Goal: Task Accomplishment & Management: Manage account settings

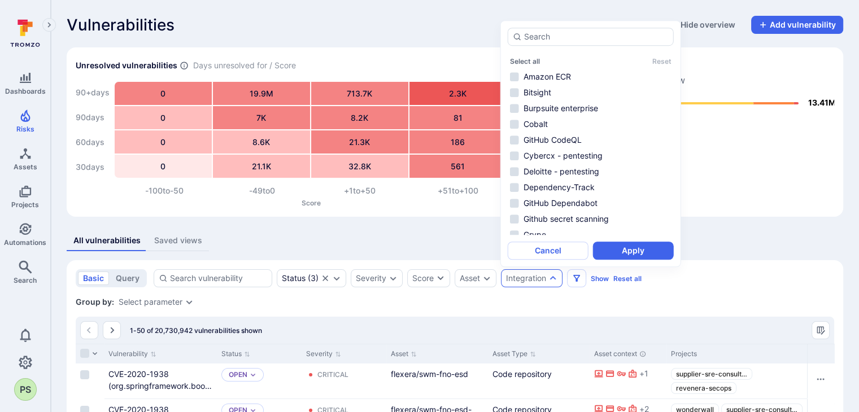
click at [24, 89] on span "Dashboards" at bounding box center [25, 91] width 41 height 8
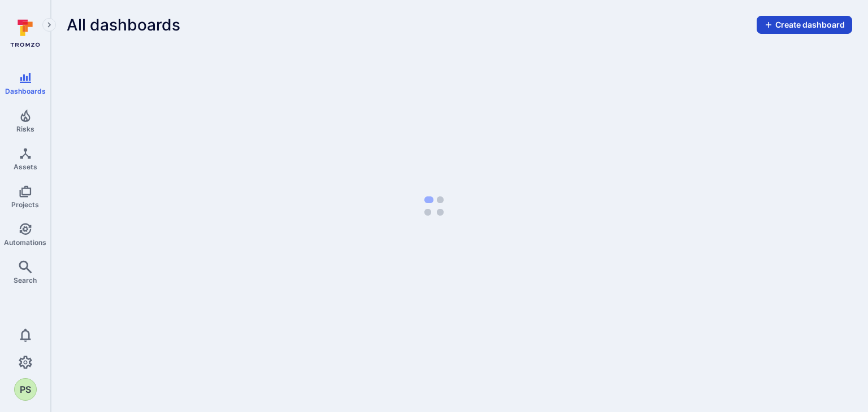
click at [816, 30] on button "Create dashboard" at bounding box center [804, 25] width 95 height 18
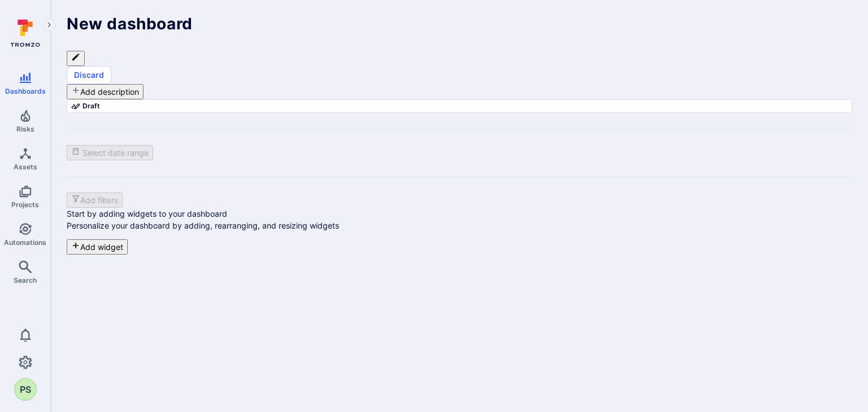
click at [128, 255] on button "Add widget" at bounding box center [97, 247] width 61 height 15
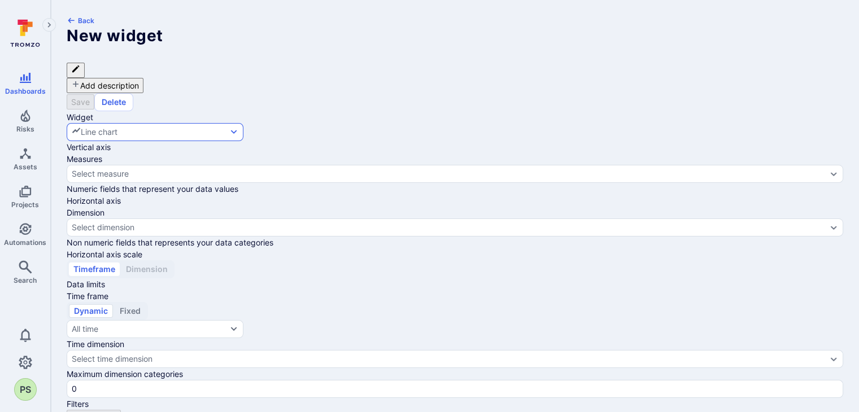
click at [238, 128] on icon "button" at bounding box center [233, 132] width 9 height 9
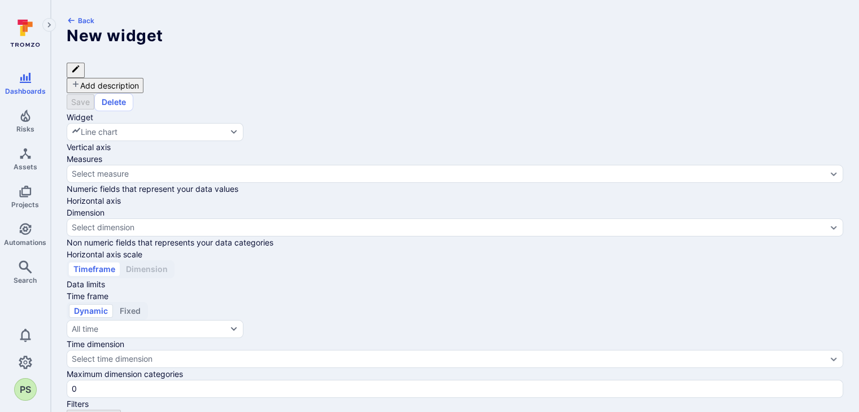
scroll to position [154, 0]
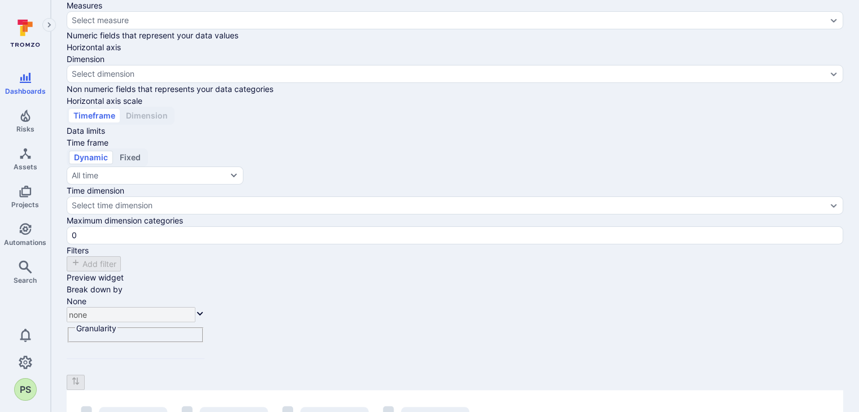
click at [144, 164] on button "Fixed" at bounding box center [130, 158] width 31 height 14
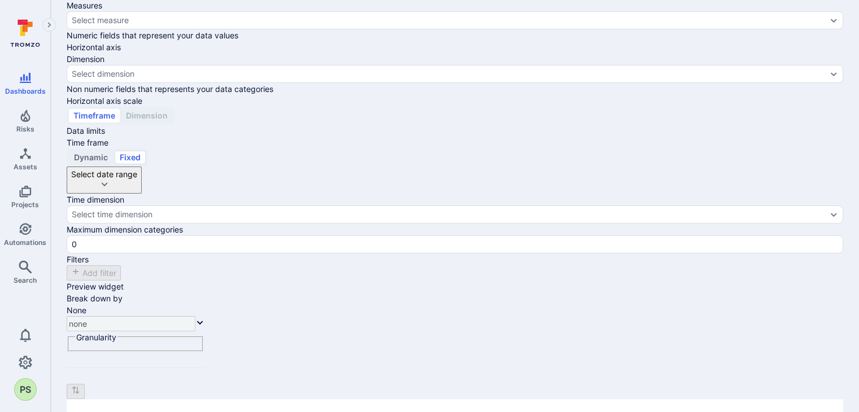
click at [99, 164] on button "Dynamic" at bounding box center [91, 158] width 44 height 14
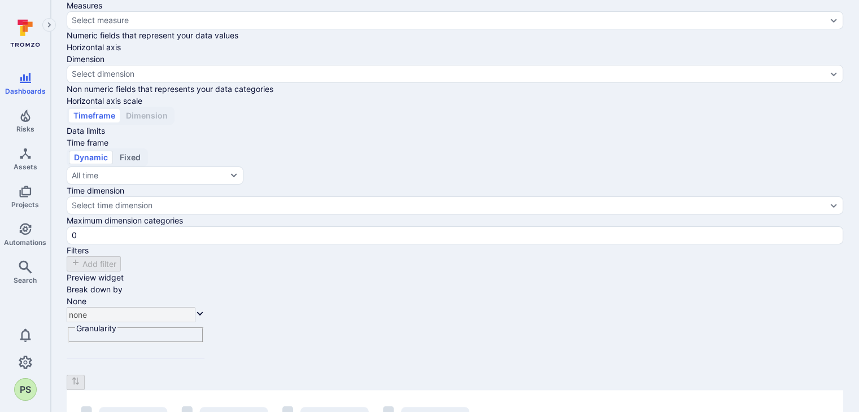
click at [138, 164] on button "Fixed" at bounding box center [130, 158] width 31 height 14
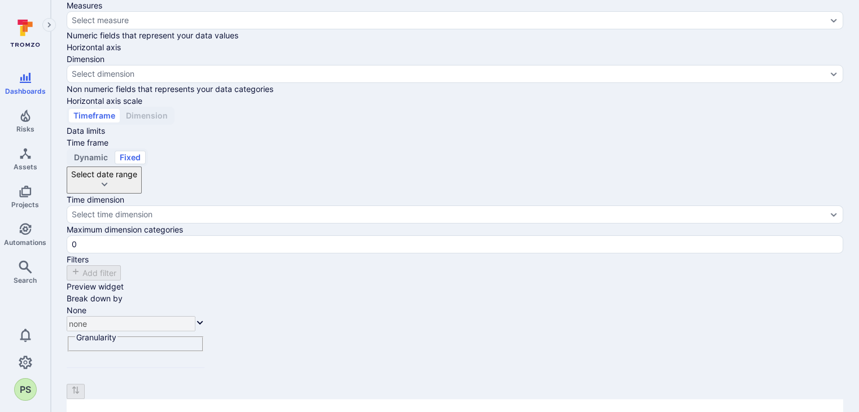
click at [102, 164] on button "Dynamic" at bounding box center [91, 158] width 44 height 14
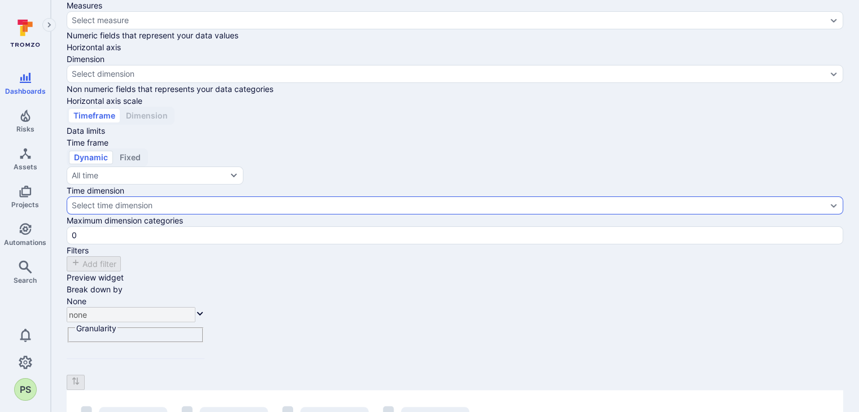
click at [212, 215] on div "Select time dimension" at bounding box center [455, 206] width 777 height 18
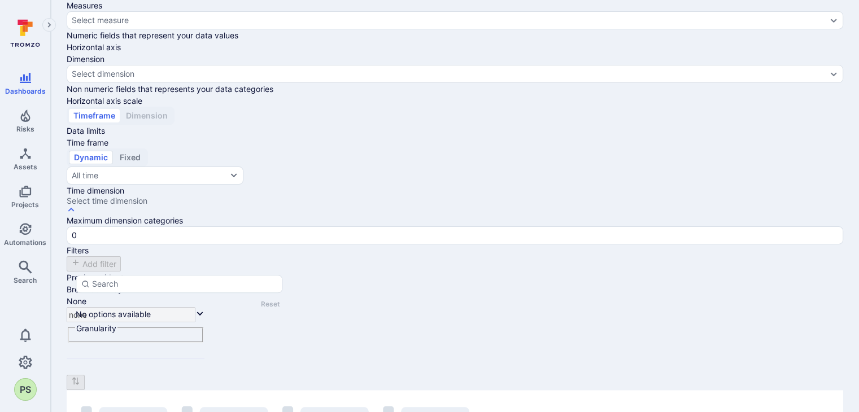
click at [105, 136] on span "Data limits" at bounding box center [86, 131] width 38 height 10
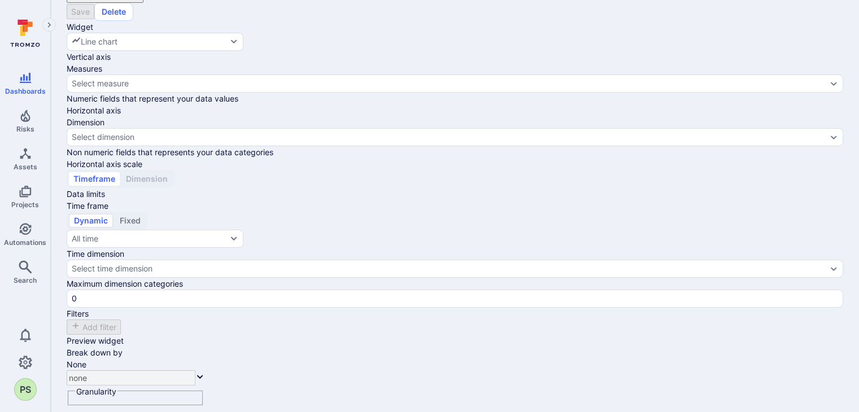
scroll to position [0, 0]
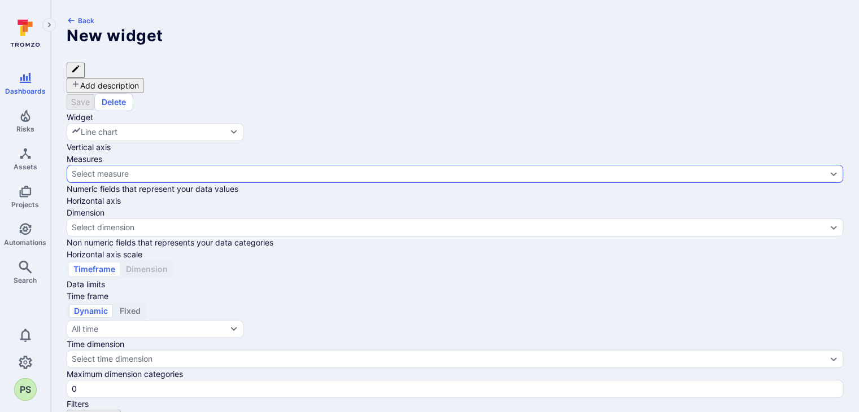
click at [271, 169] on div "Select measure" at bounding box center [455, 174] width 777 height 18
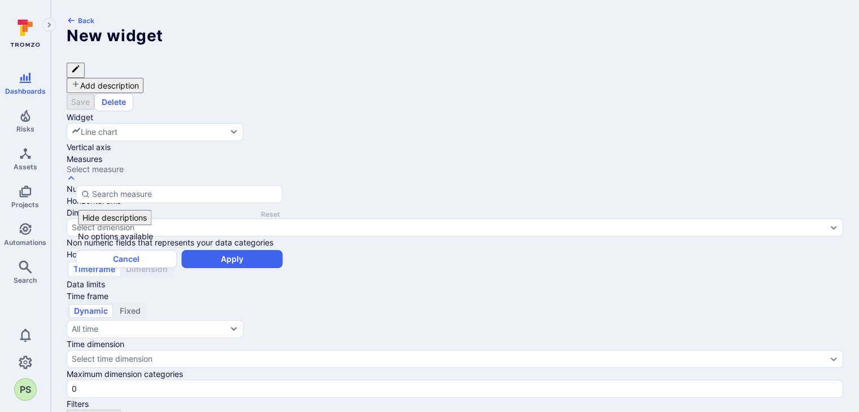
click at [241, 141] on span "Vertical axis" at bounding box center [455, 147] width 777 height 12
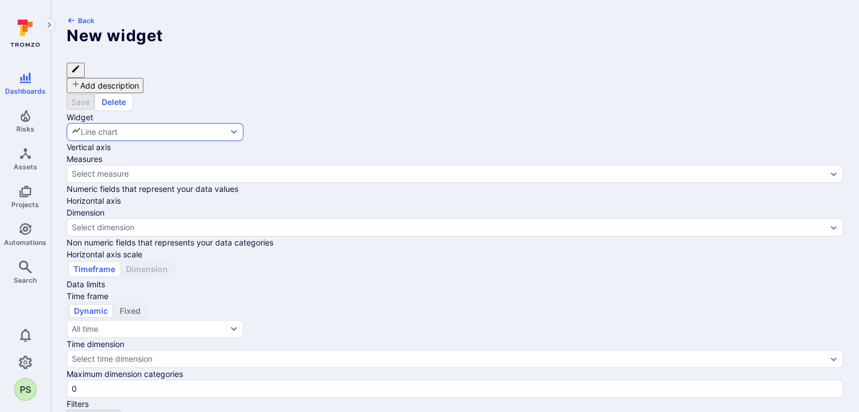
click at [244, 123] on button "Line chart" at bounding box center [155, 132] width 177 height 18
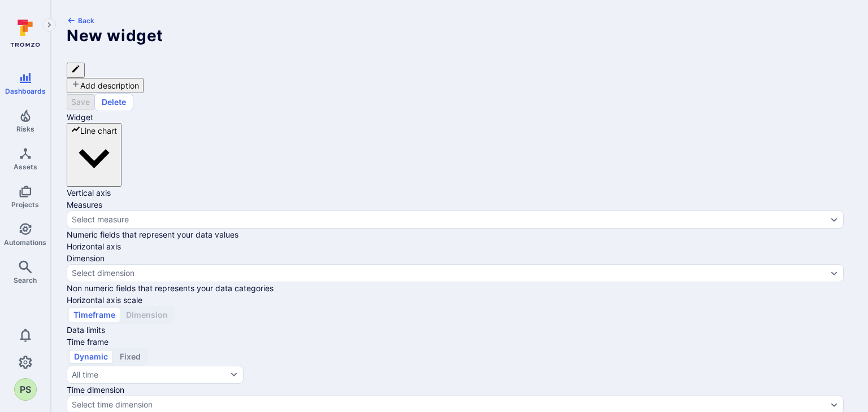
click at [204, 167] on input "Vertical bar chart" at bounding box center [434, 206] width 868 height 412
checkbox input "true"
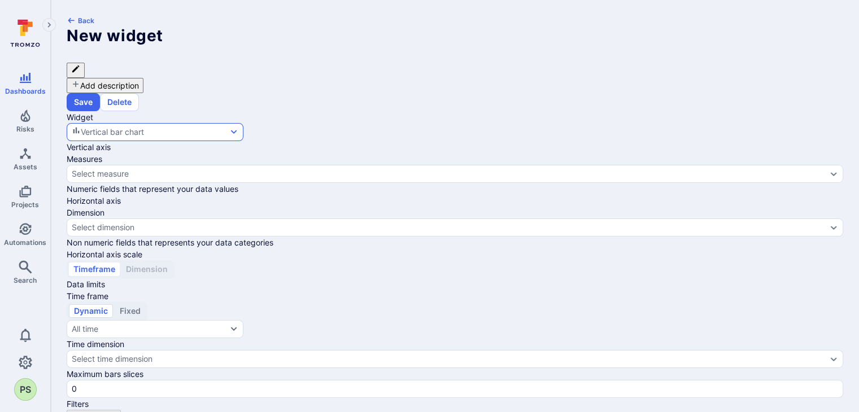
click at [144, 126] on div "Vertical bar chart" at bounding box center [108, 132] width 72 height 12
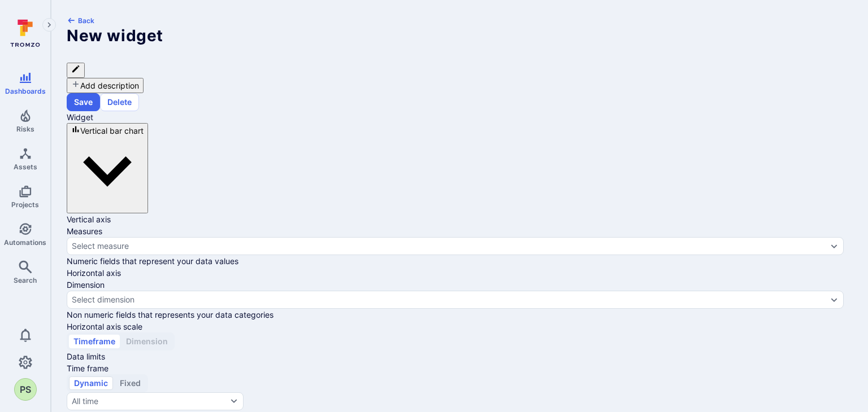
click at [211, 184] on input "Horizontal bar chart" at bounding box center [434, 206] width 868 height 412
checkbox input "true"
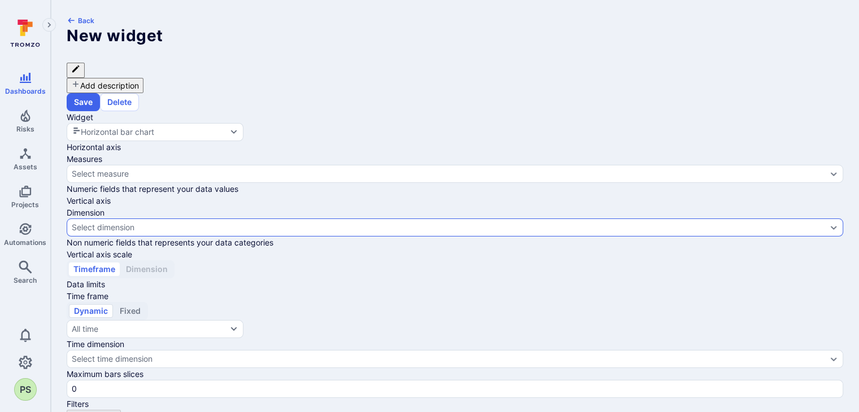
click at [219, 237] on div "Select dimension" at bounding box center [455, 228] width 777 height 18
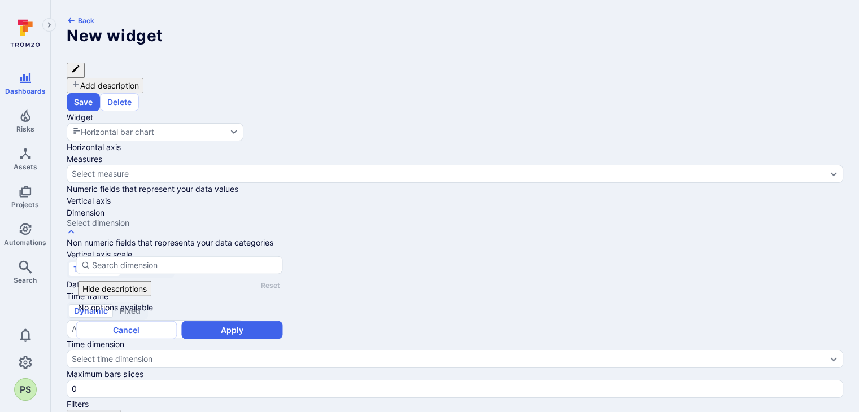
click at [219, 237] on div "Select dimension" at bounding box center [455, 228] width 777 height 18
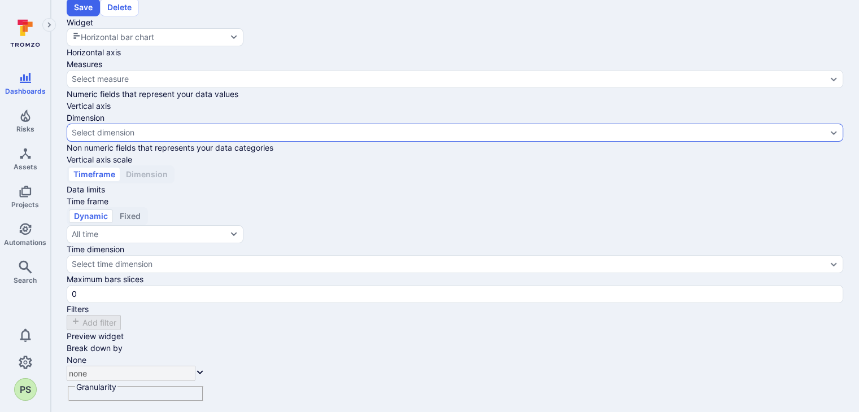
scroll to position [154, 0]
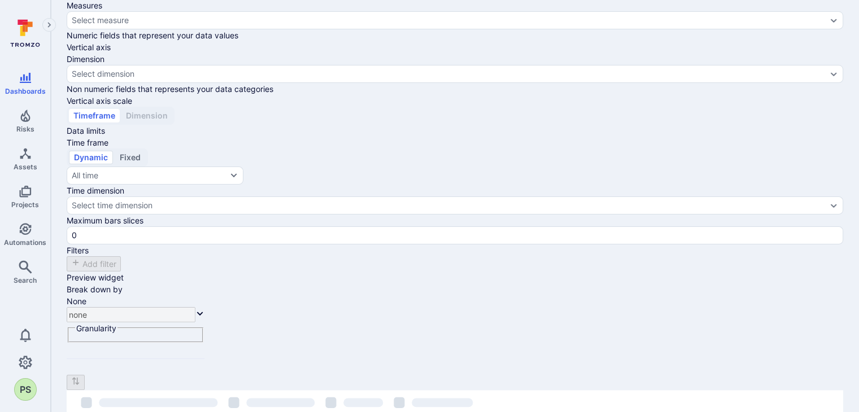
click at [144, 164] on button "Fixed" at bounding box center [130, 158] width 31 height 14
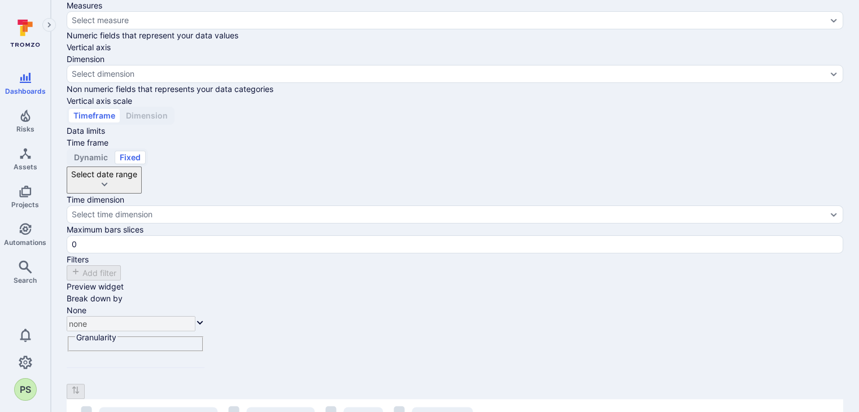
click at [142, 194] on button "Select date range" at bounding box center [104, 180] width 75 height 27
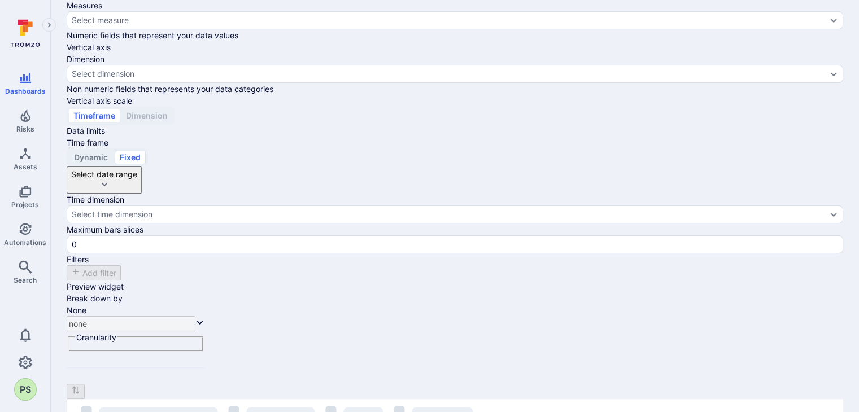
click at [93, 164] on button "Dynamic" at bounding box center [91, 158] width 44 height 14
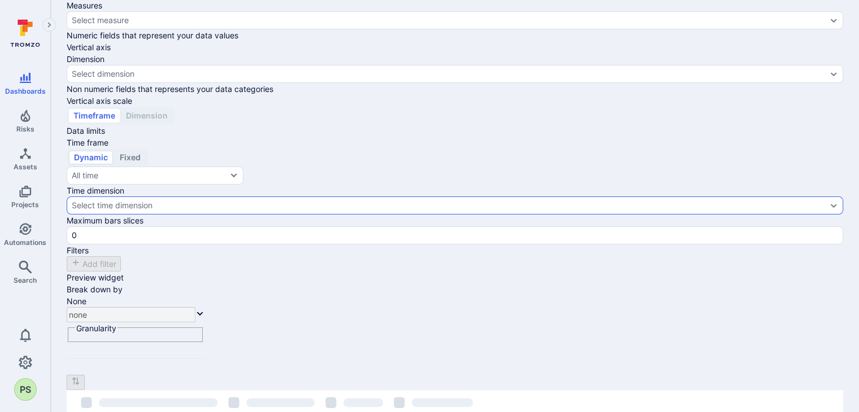
click at [248, 210] on div "Select time dimension" at bounding box center [449, 205] width 755 height 9
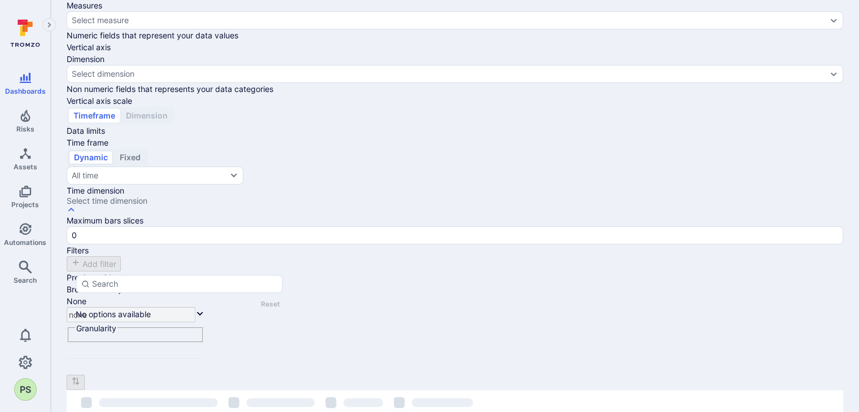
click at [360, 324] on div "Widget Horizontal bar chart Horizontal axis Measures Select measure Numeric fie…" at bounding box center [455, 359] width 777 height 802
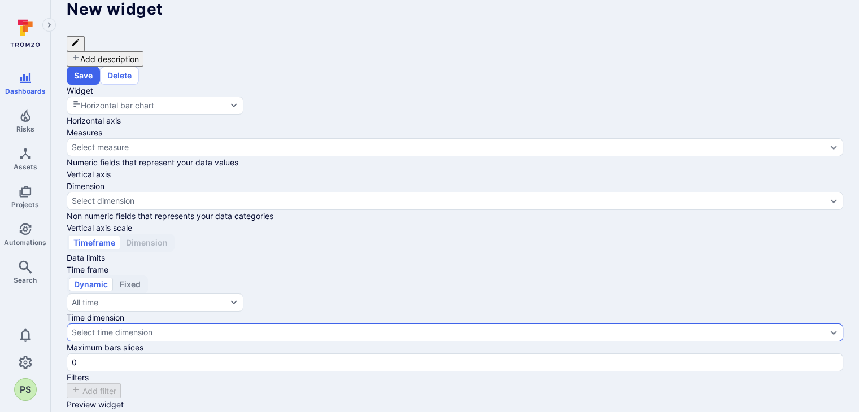
scroll to position [0, 0]
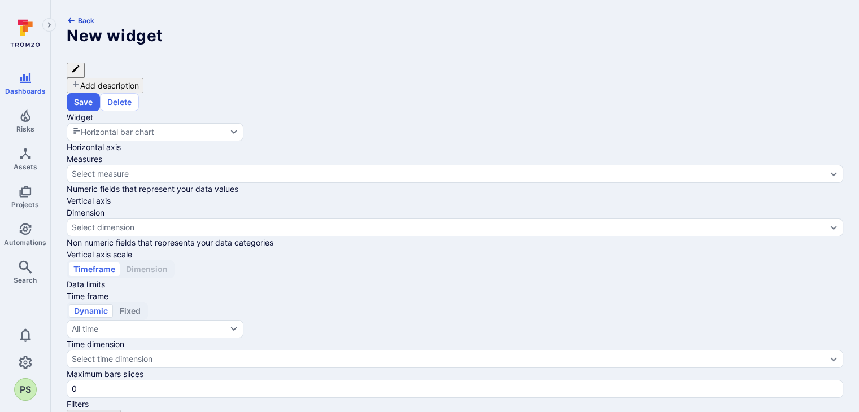
click at [75, 19] on icon "button" at bounding box center [71, 20] width 9 height 9
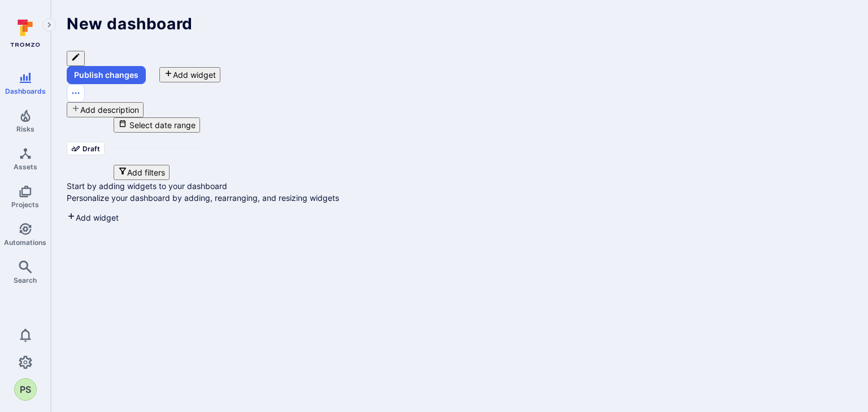
click at [170, 165] on button "Add filters" at bounding box center [142, 172] width 56 height 15
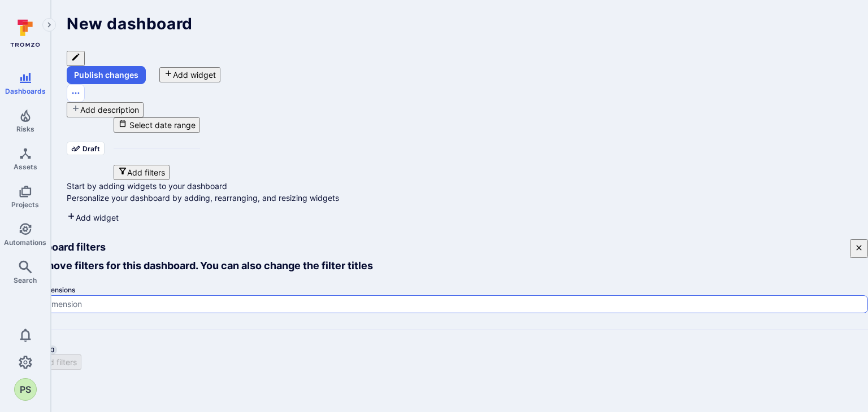
click at [380, 299] on input at bounding box center [439, 304] width 846 height 11
type input "cobalt"
click at [856, 245] on icon "button" at bounding box center [858, 247] width 5 height 5
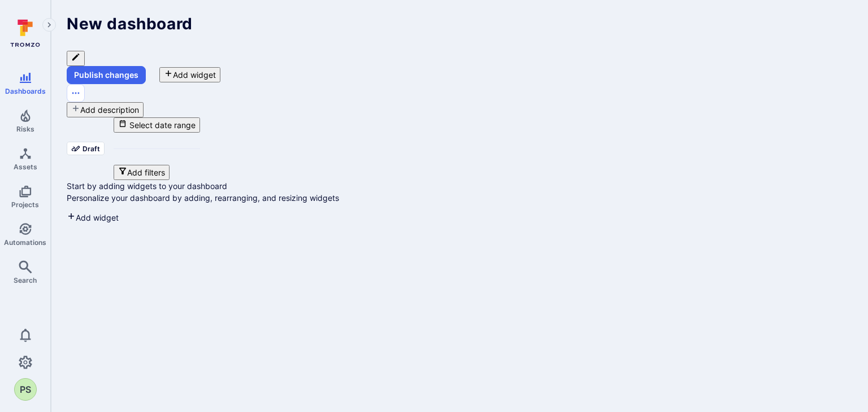
click at [170, 165] on button "Add filters" at bounding box center [142, 172] width 56 height 15
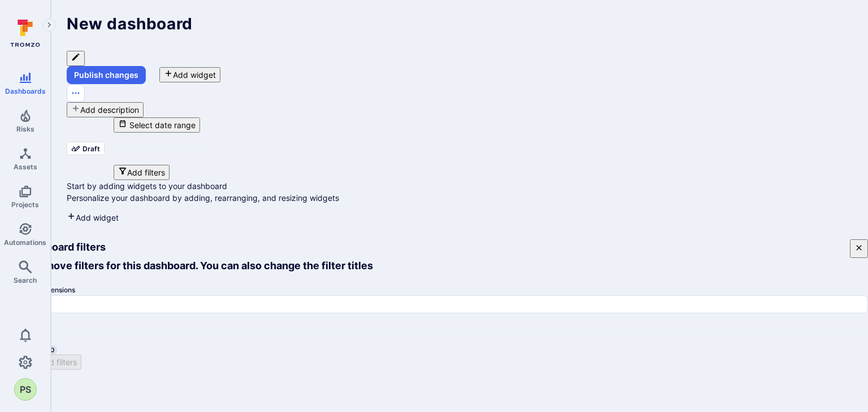
click at [466, 284] on div "Select filter dimensions cobalt Manage filters 0" at bounding box center [434, 319] width 868 height 71
click at [369, 296] on div "cobalt" at bounding box center [434, 305] width 868 height 18
click at [369, 299] on input "cobalt" at bounding box center [439, 304] width 846 height 11
drag, startPoint x: 369, startPoint y: 147, endPoint x: 290, endPoint y: 146, distance: 78.6
click at [290, 284] on div "Select filter dimensions cobalt Manage filters 0" at bounding box center [434, 319] width 868 height 71
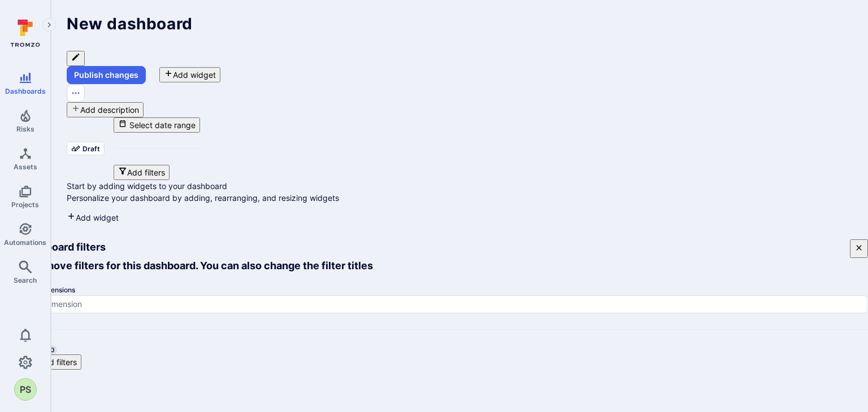
click at [81, 355] on button "Add filters" at bounding box center [57, 362] width 47 height 15
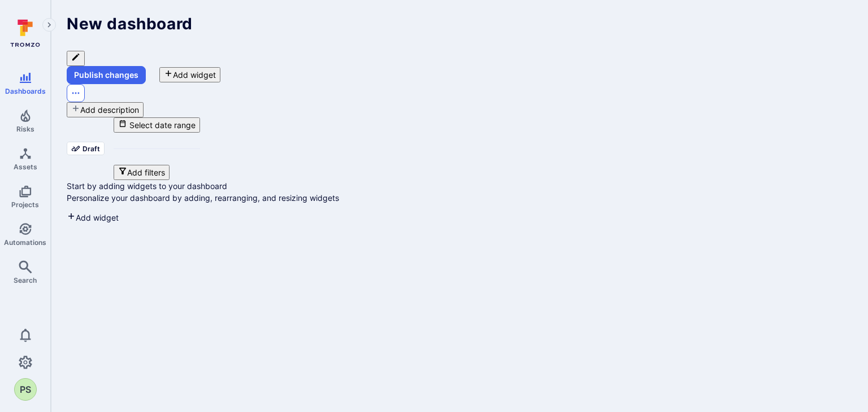
click at [80, 89] on icon "Dashboard menu" at bounding box center [75, 93] width 9 height 9
click at [782, 259] on li "Delete draft version" at bounding box center [445, 265] width 845 height 12
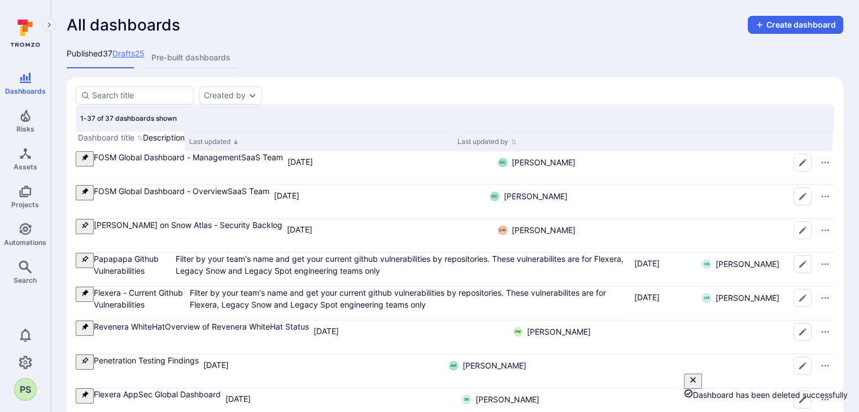
click at [145, 59] on link "Drafts 25" at bounding box center [128, 57] width 32 height 21
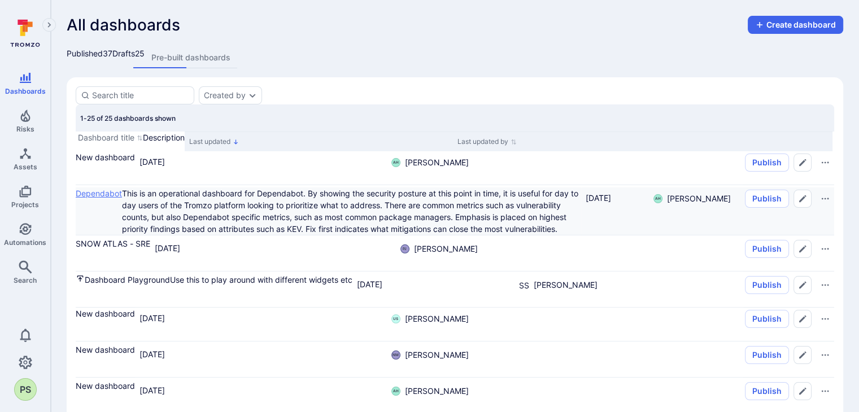
click at [122, 198] on link "Dependabot" at bounding box center [99, 194] width 46 height 10
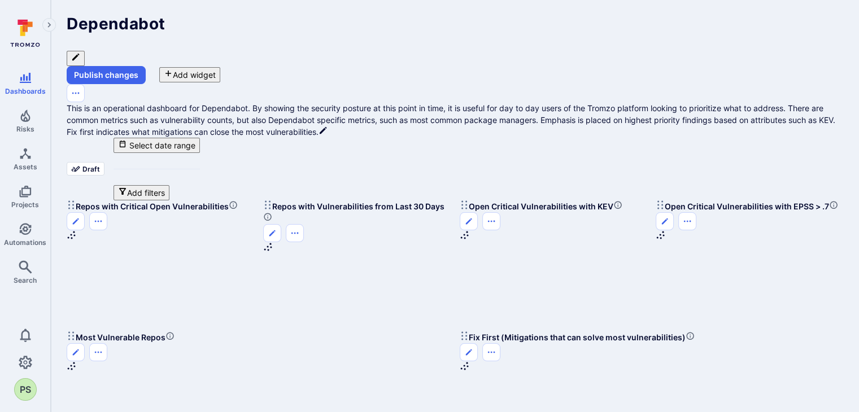
click at [76, 201] on icon "Widget" at bounding box center [71, 205] width 9 height 9
click at [103, 217] on icon "Options menu" at bounding box center [98, 221] width 9 height 9
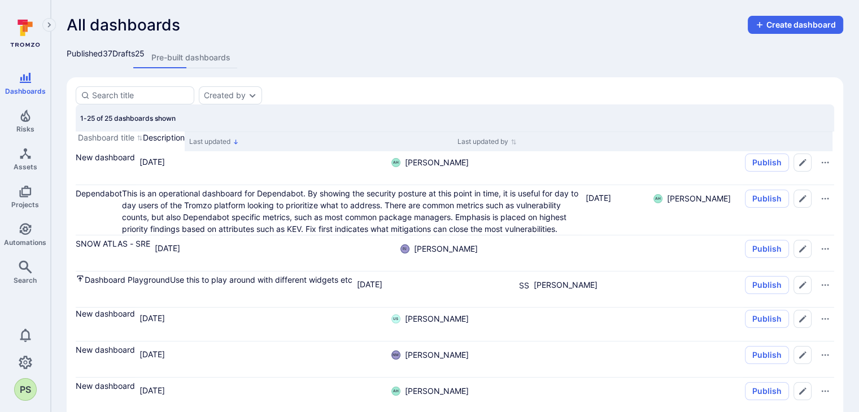
click at [802, 25] on button "Create dashboard" at bounding box center [795, 25] width 95 height 18
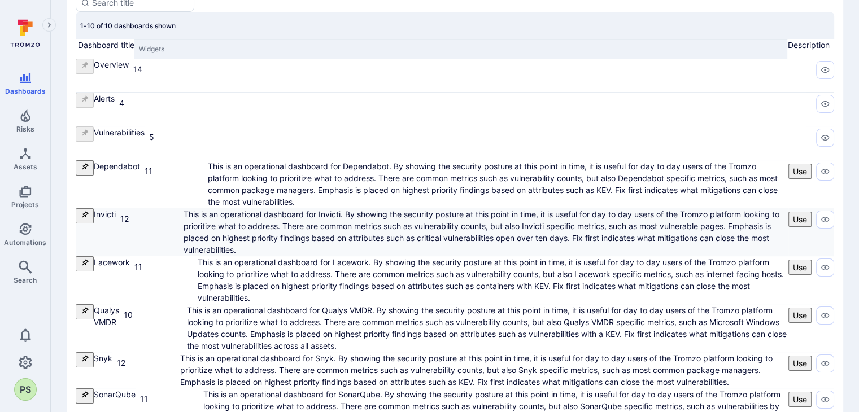
scroll to position [112, 0]
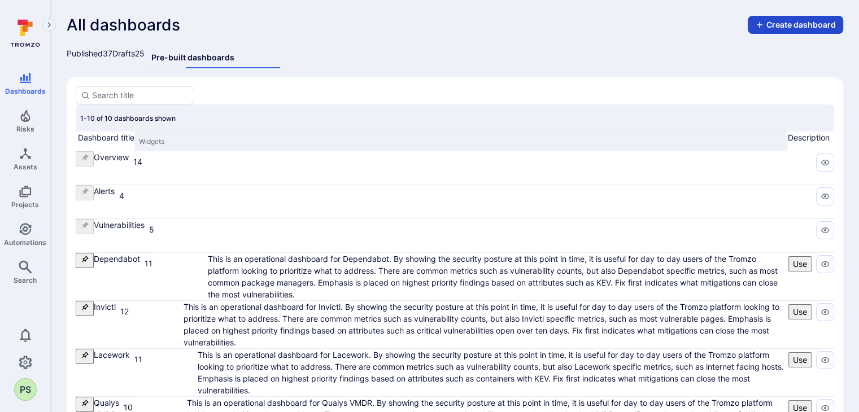
click at [796, 30] on button "Create dashboard" at bounding box center [795, 25] width 95 height 18
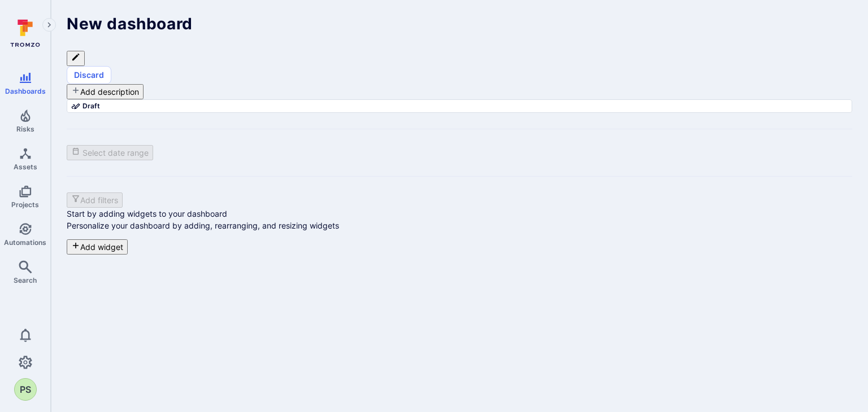
click at [80, 53] on icon "Edit title" at bounding box center [75, 57] width 9 height 9
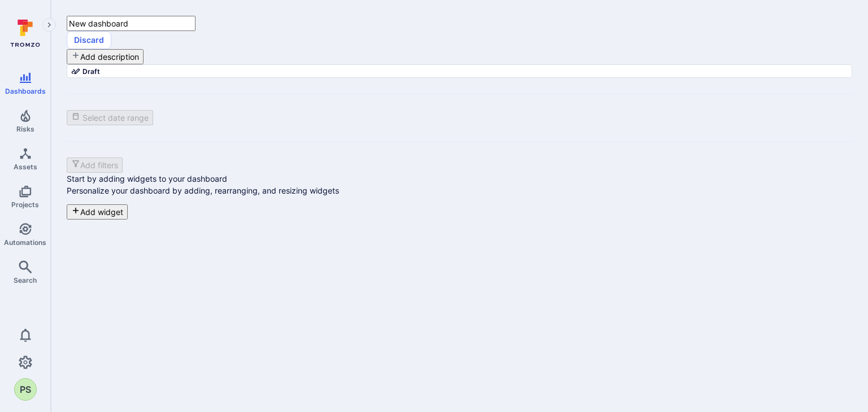
drag, startPoint x: 215, startPoint y: 21, endPoint x: 67, endPoint y: 23, distance: 148.6
click at [67, 23] on input "New dashboard" at bounding box center [131, 23] width 129 height 15
type input "test-ps"
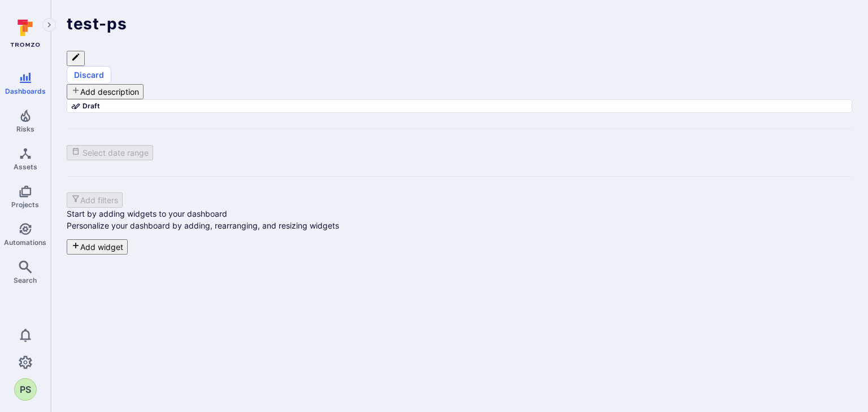
click at [480, 90] on div "test-ps Discard Add description Draft Select date range Add filters Start by ad…" at bounding box center [459, 135] width 785 height 239
click at [128, 255] on button "Add widget" at bounding box center [97, 247] width 61 height 15
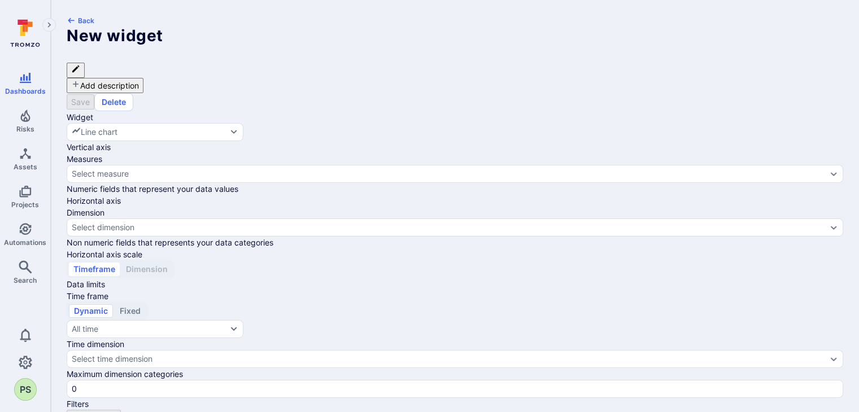
click at [133, 93] on button "Delete" at bounding box center [113, 102] width 39 height 18
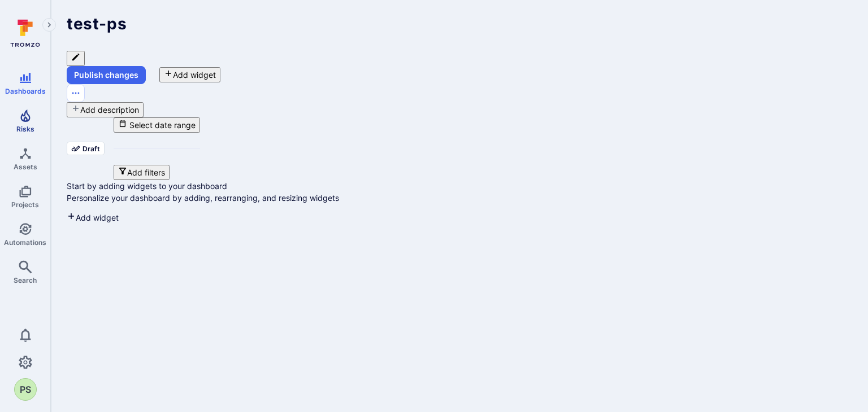
click at [29, 124] on link "Risks" at bounding box center [25, 121] width 50 height 33
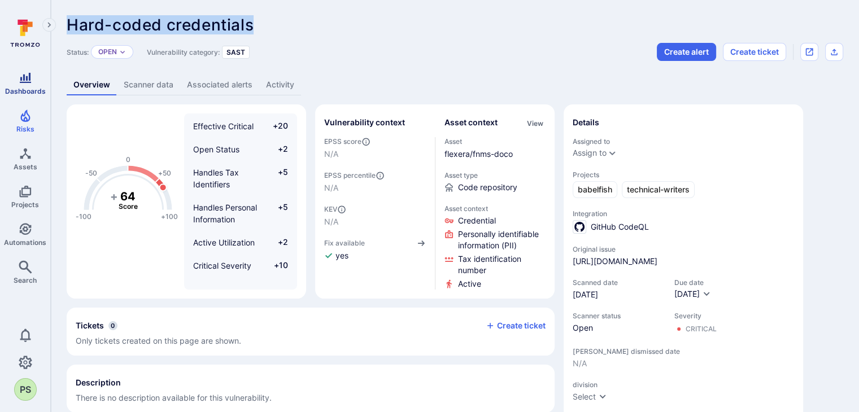
drag, startPoint x: 24, startPoint y: 34, endPoint x: 28, endPoint y: 70, distance: 36.4
click at [24, 34] on icon at bounding box center [22, 31] width 5 height 10
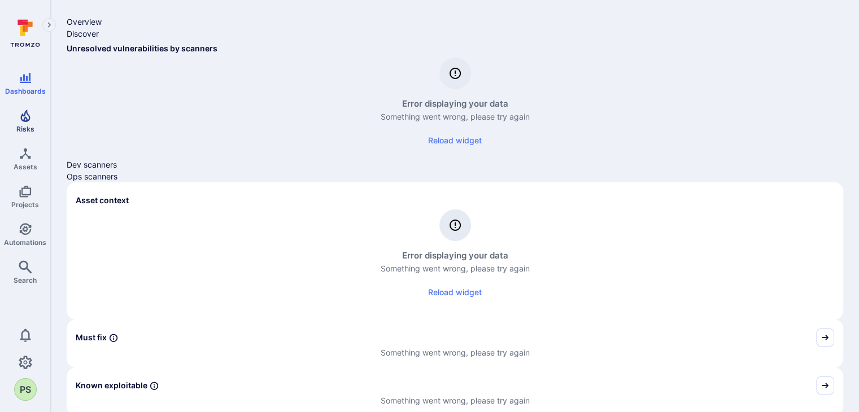
click at [29, 116] on icon "Risks" at bounding box center [25, 116] width 10 height 12
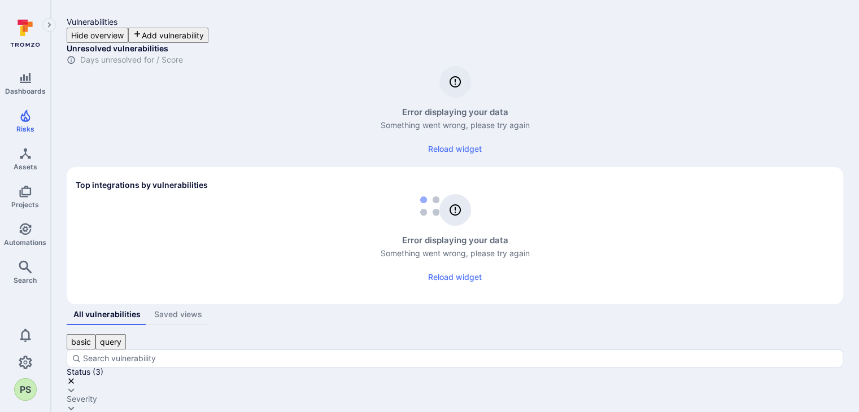
click at [340, 18] on div "Vulnerabilities Hide overview Add vulnerability" at bounding box center [455, 29] width 777 height 27
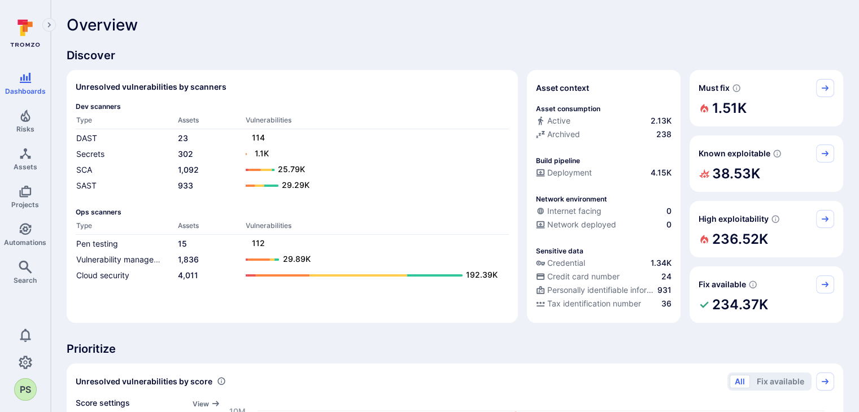
click at [138, 175] on td "SCA" at bounding box center [127, 169] width 102 height 16
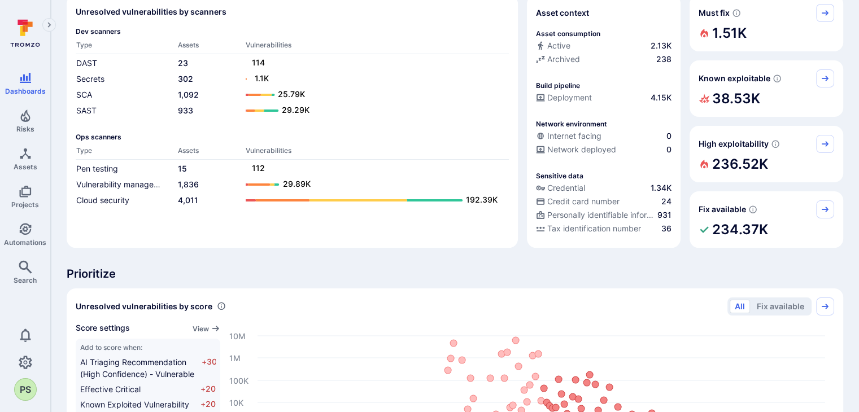
scroll to position [57, 0]
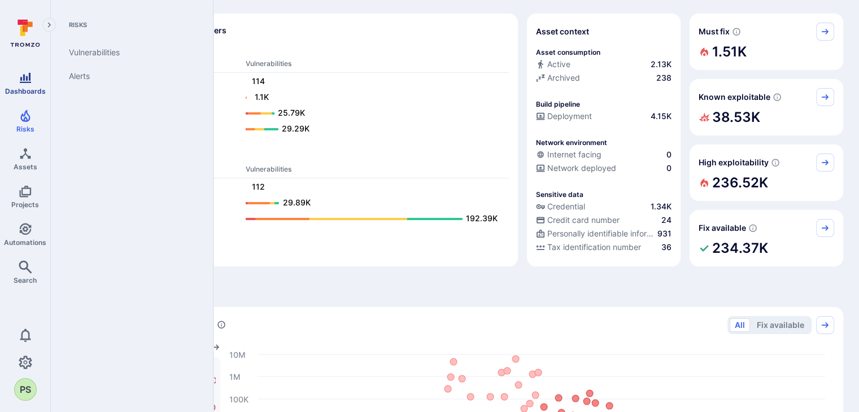
click at [26, 89] on span "Dashboards" at bounding box center [25, 91] width 41 height 8
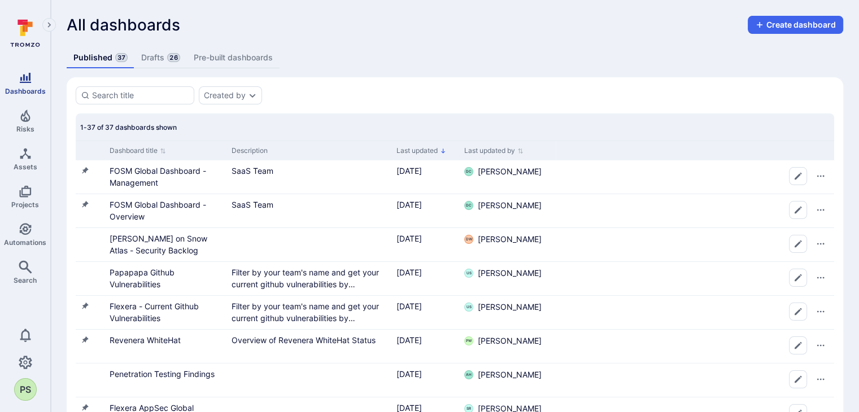
click at [24, 81] on icon "Dashboards" at bounding box center [26, 78] width 14 height 14
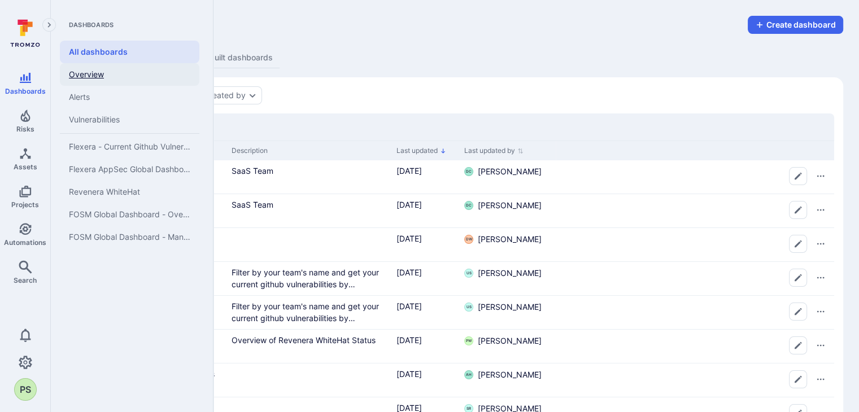
click at [93, 76] on link "Overview" at bounding box center [130, 74] width 140 height 23
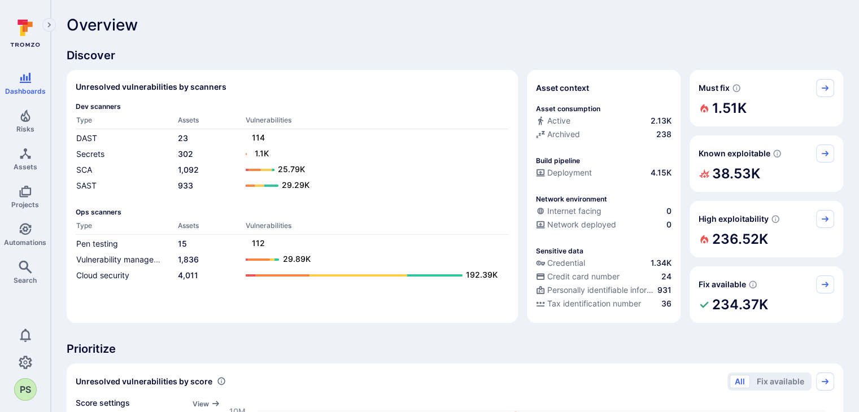
click at [33, 33] on icon at bounding box center [25, 34] width 50 height 40
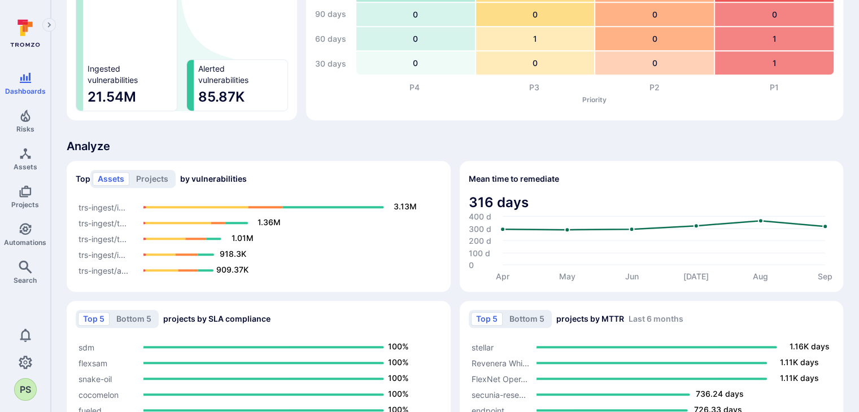
scroll to position [758, 0]
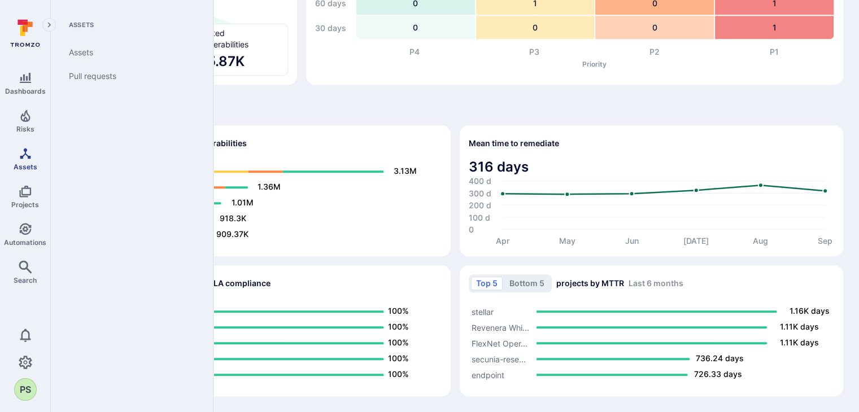
click at [30, 159] on icon "Assets" at bounding box center [25, 153] width 11 height 11
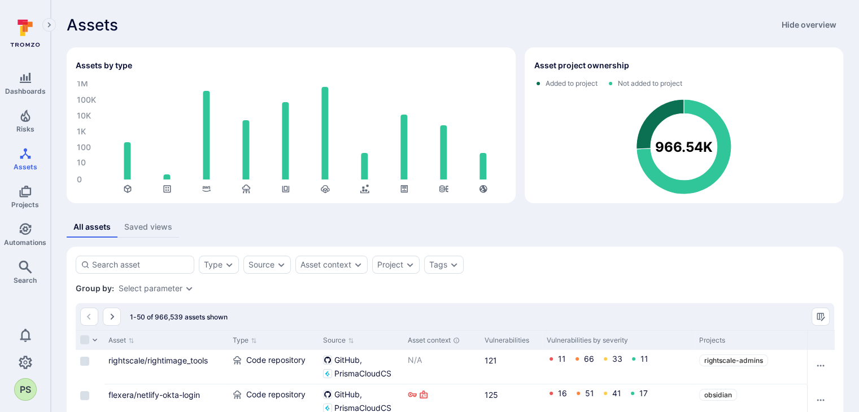
scroll to position [57, 0]
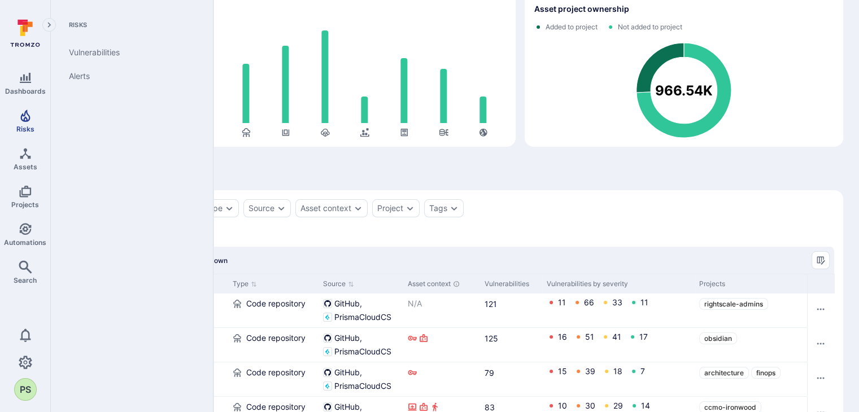
click at [28, 119] on icon "Risks" at bounding box center [26, 116] width 14 height 14
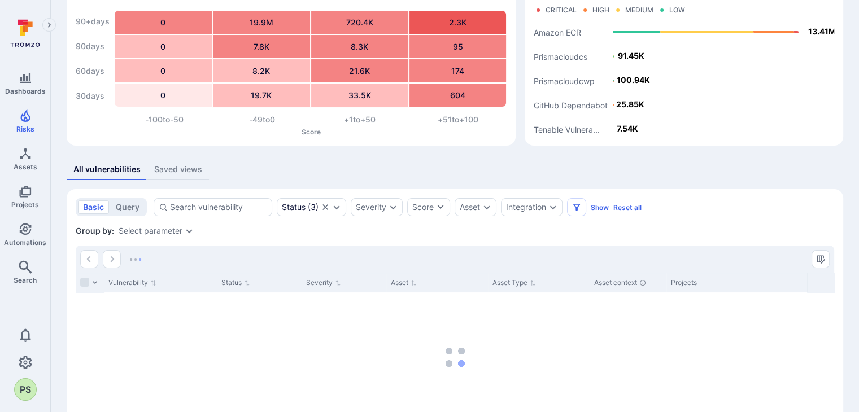
scroll to position [149, 0]
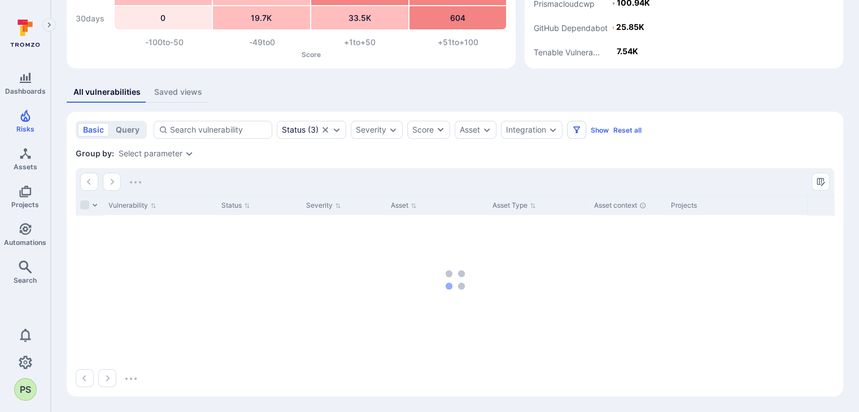
click at [168, 94] on div "Saved views" at bounding box center [178, 91] width 48 height 11
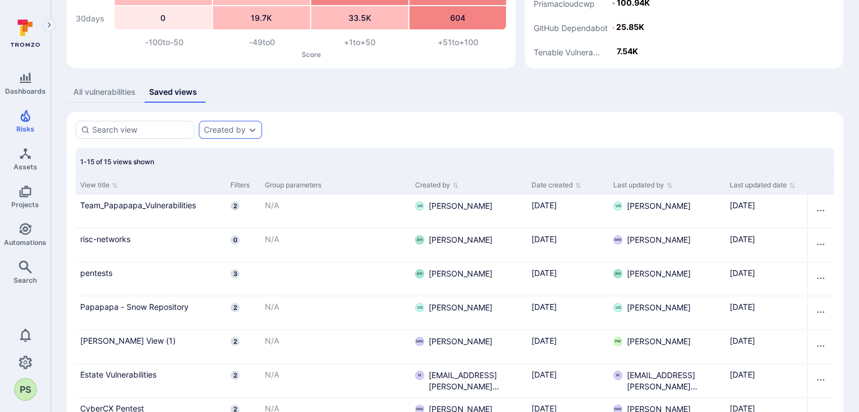
click at [247, 134] on div "Created by" at bounding box center [230, 130] width 63 height 18
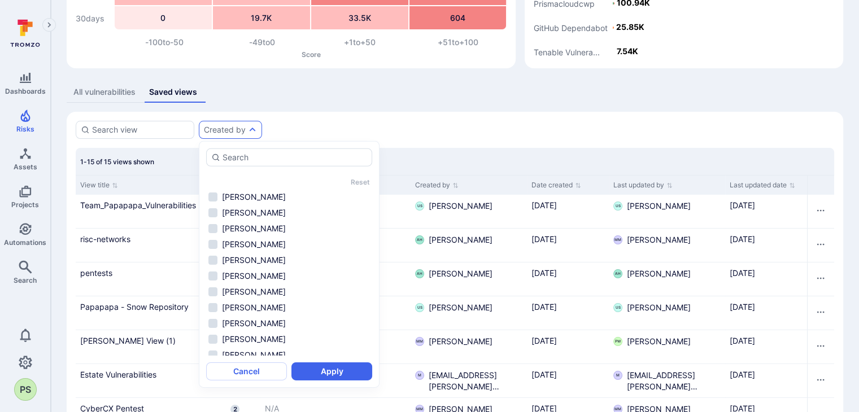
scroll to position [108, 0]
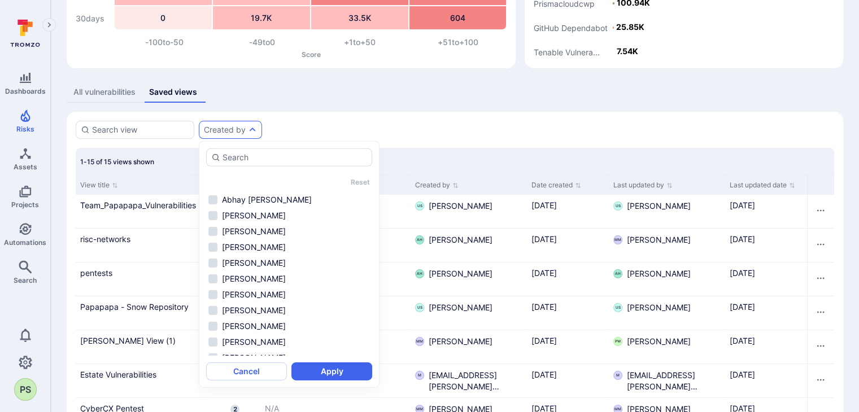
click at [437, 130] on div "Created by" at bounding box center [455, 130] width 759 height 18
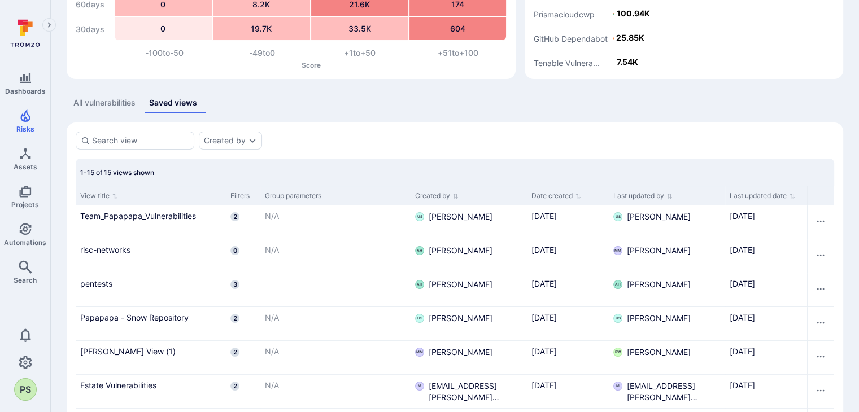
scroll to position [205, 0]
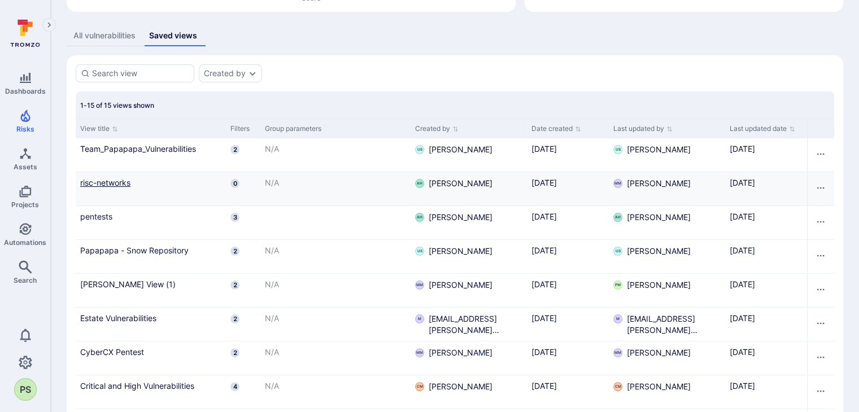
click at [121, 180] on link "risc-networks" at bounding box center [150, 183] width 141 height 12
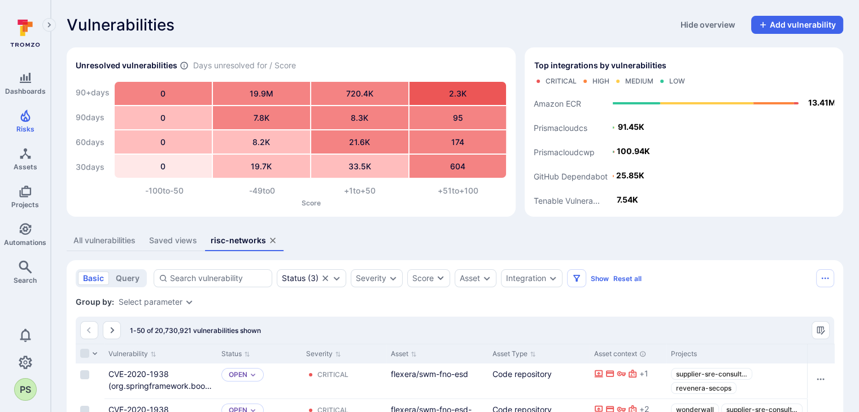
click at [29, 40] on icon at bounding box center [25, 34] width 50 height 40
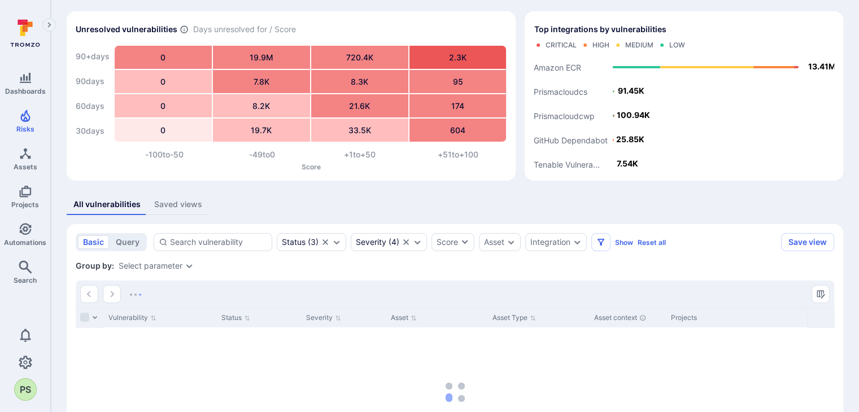
scroll to position [57, 0]
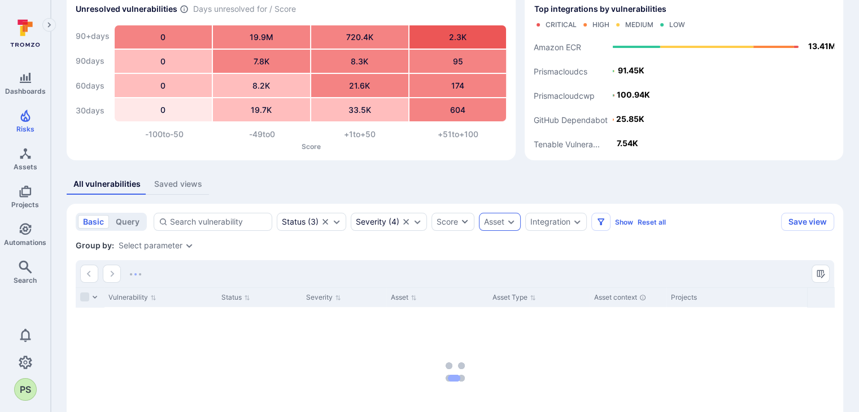
click at [513, 222] on icon "Expand dropdown" at bounding box center [511, 222] width 9 height 9
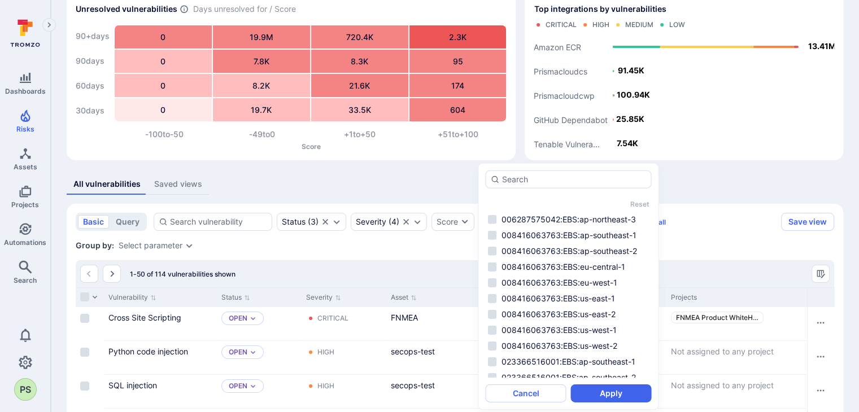
click at [449, 193] on div "All vulnerabilities Saved views" at bounding box center [455, 184] width 777 height 21
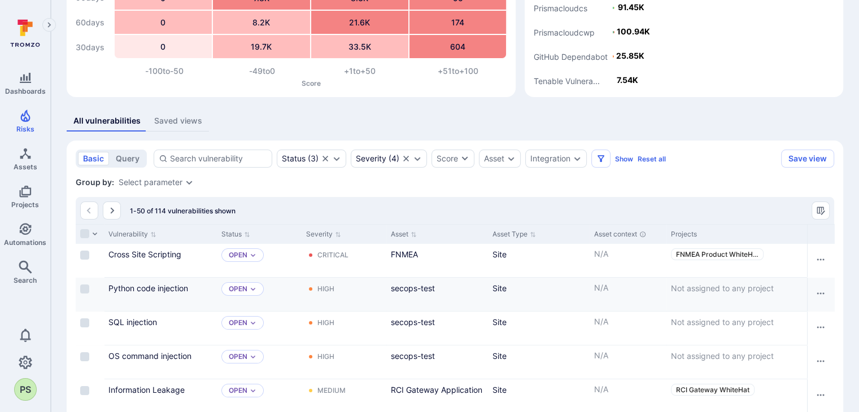
scroll to position [113, 0]
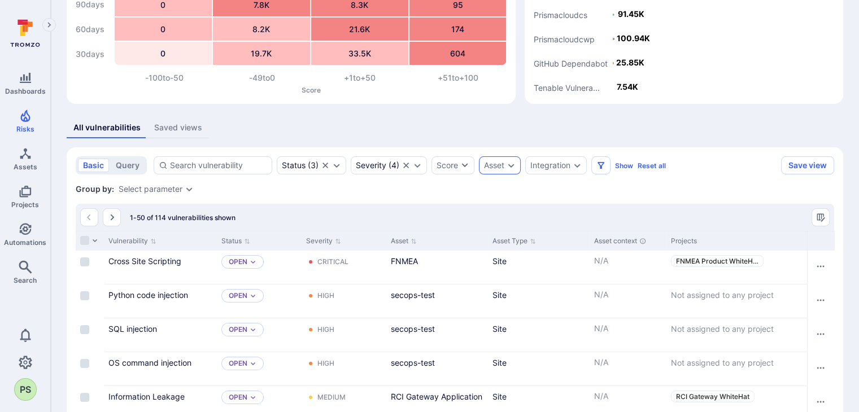
click at [513, 166] on icon "Expand dropdown" at bounding box center [511, 165] width 9 height 9
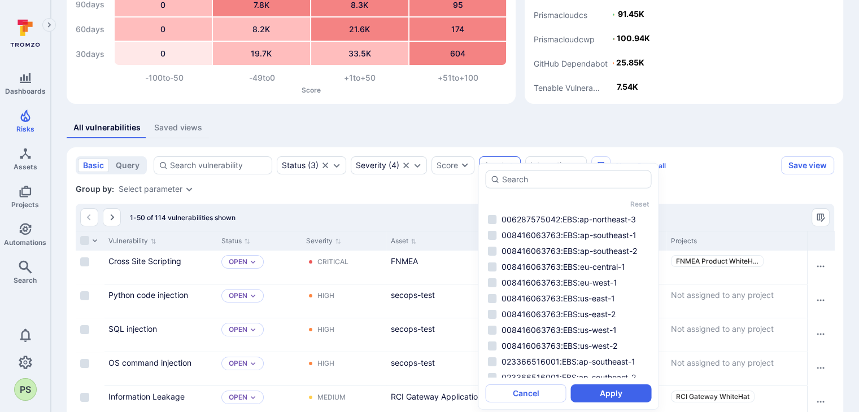
click at [548, 166] on div "Reset 006287575042:EBS:ap-northeast-3 008416063763:EBS:ap-southeast-1 008416063…" at bounding box center [568, 286] width 181 height 247
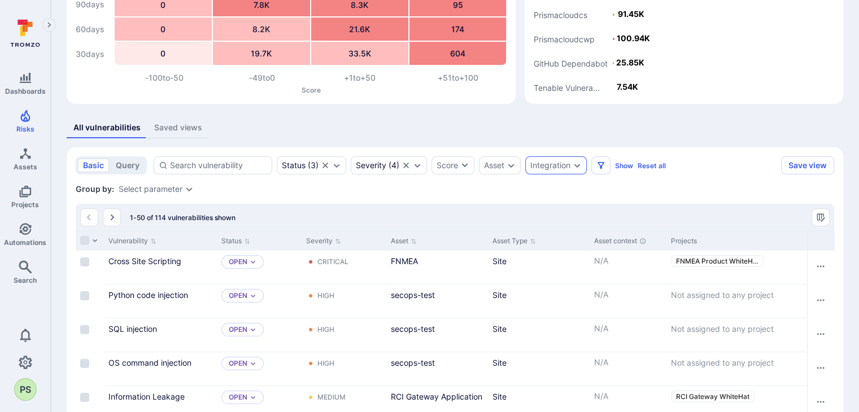
click at [556, 165] on div "Integration" at bounding box center [551, 165] width 40 height 9
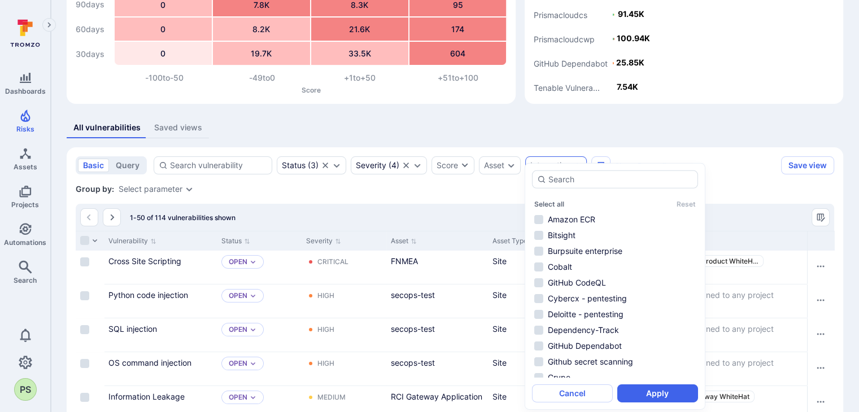
click at [492, 194] on div "Group by: Select parameter" at bounding box center [455, 189] width 759 height 11
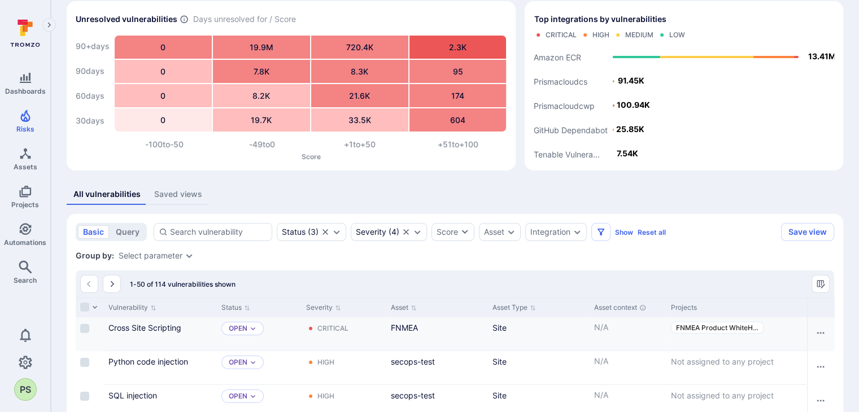
scroll to position [0, 0]
